Goal: Information Seeking & Learning: Learn about a topic

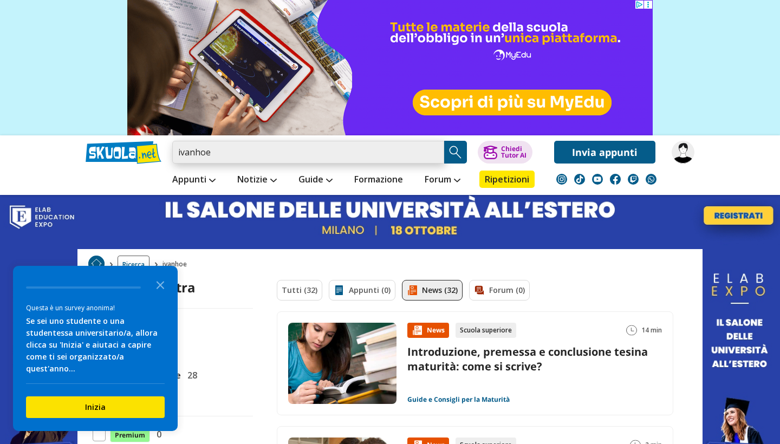
click at [245, 154] on input "ivanhoe" at bounding box center [308, 152] width 272 height 23
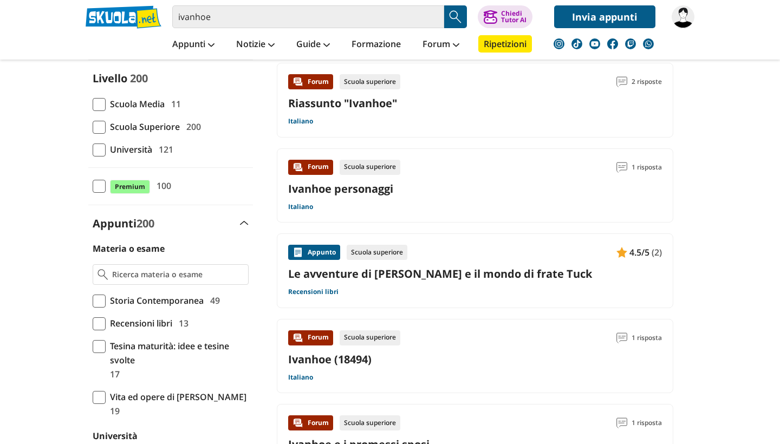
scroll to position [150, 0]
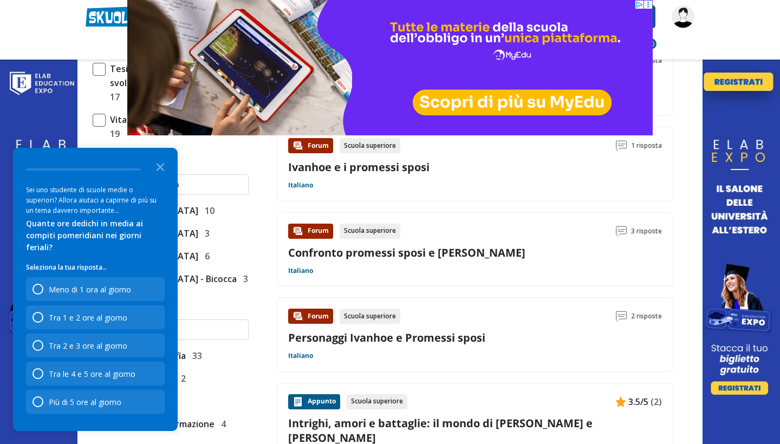
scroll to position [392, 0]
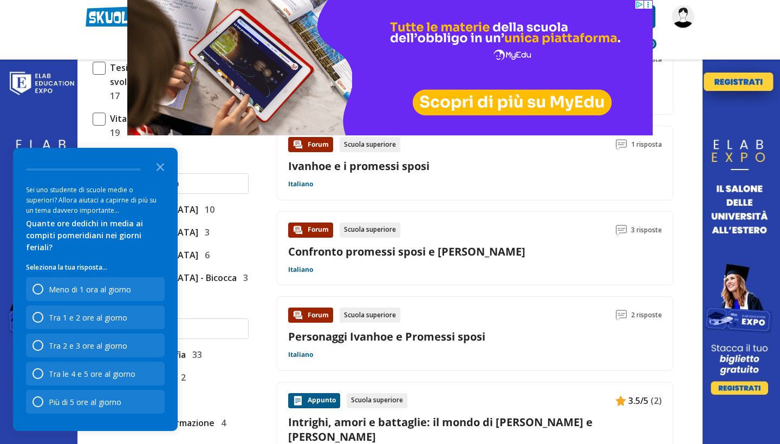
click at [332, 259] on div "Forum Scuola superiore 3 risposte Confronto promessi sposi e ivanhoe Italiano" at bounding box center [475, 249] width 374 height 52
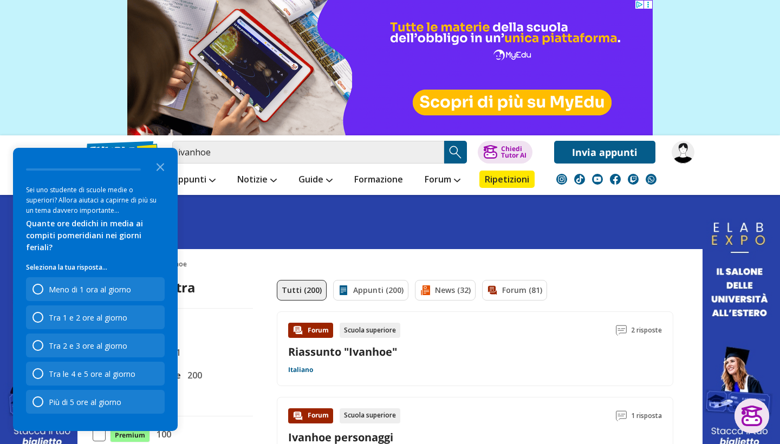
scroll to position [0, 0]
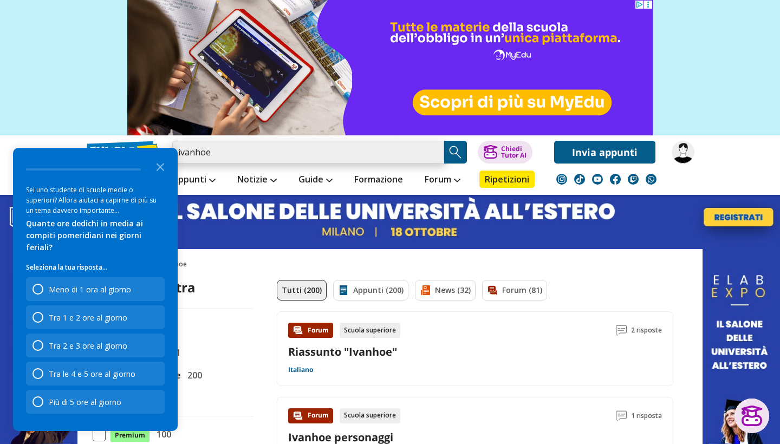
click at [318, 150] on input "ivanhoe" at bounding box center [308, 152] width 272 height 23
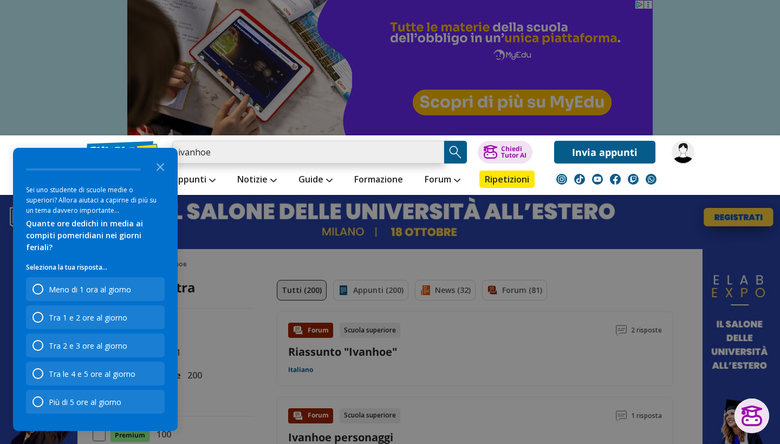
click at [433, 156] on input "ivanhoe" at bounding box center [308, 152] width 272 height 23
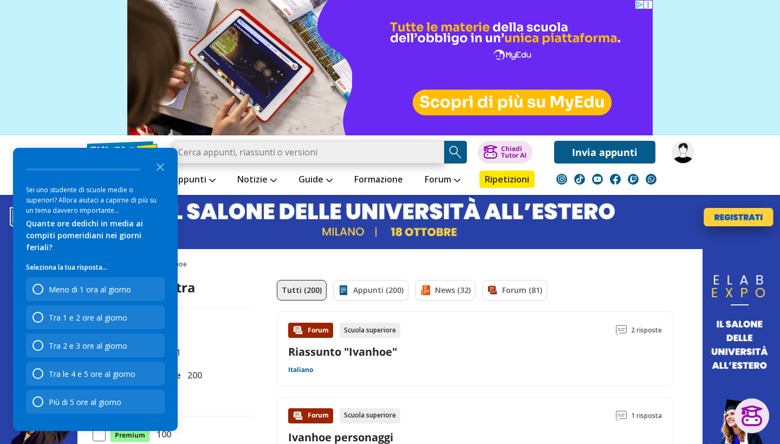
paste input "Analisi dettagliata di Ivanhoe: personaggi, temi e contesto storico"
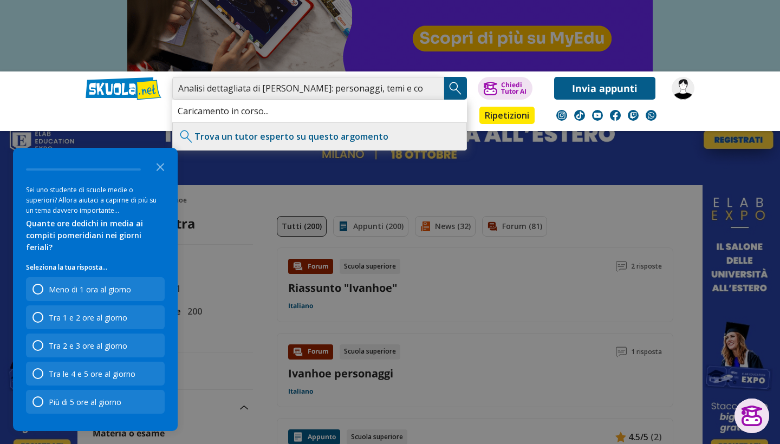
scroll to position [80, 0]
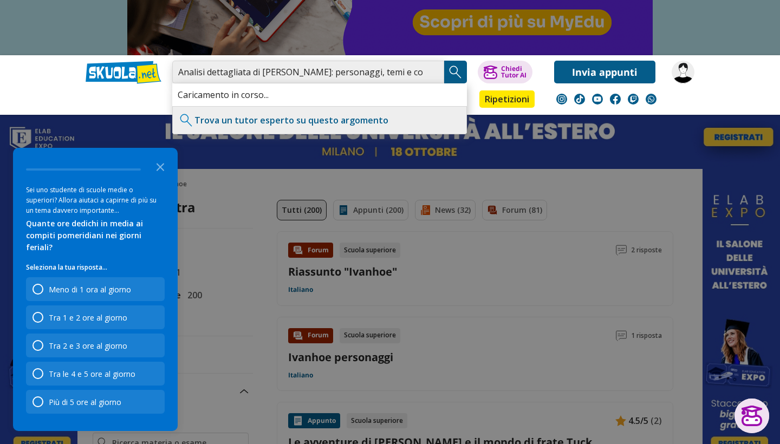
type input "Analisi dettagliata di Ivanhoe: personaggi, temi e contesto storico"
click at [462, 75] on img "Search Button" at bounding box center [455, 72] width 16 height 16
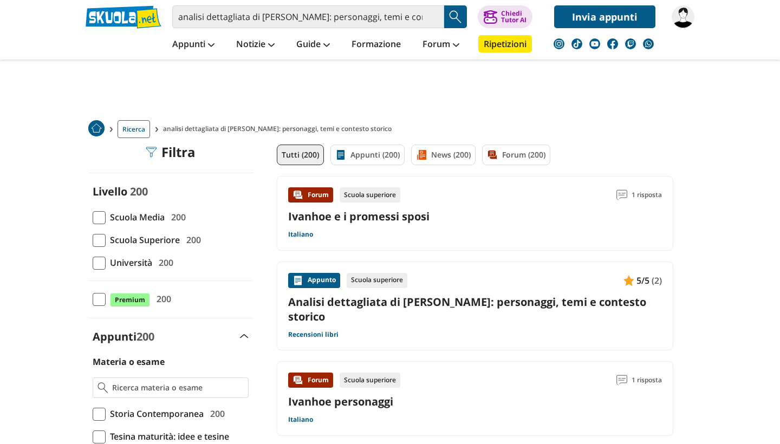
click at [457, 302] on link "Analisi dettagliata di [PERSON_NAME]: personaggi, temi e contesto storico" at bounding box center [475, 309] width 374 height 29
click at [317, 300] on link "Analisi dettagliata di [PERSON_NAME]: personaggi, temi e contesto storico" at bounding box center [475, 309] width 374 height 29
